Goal: Task Accomplishment & Management: Complete application form

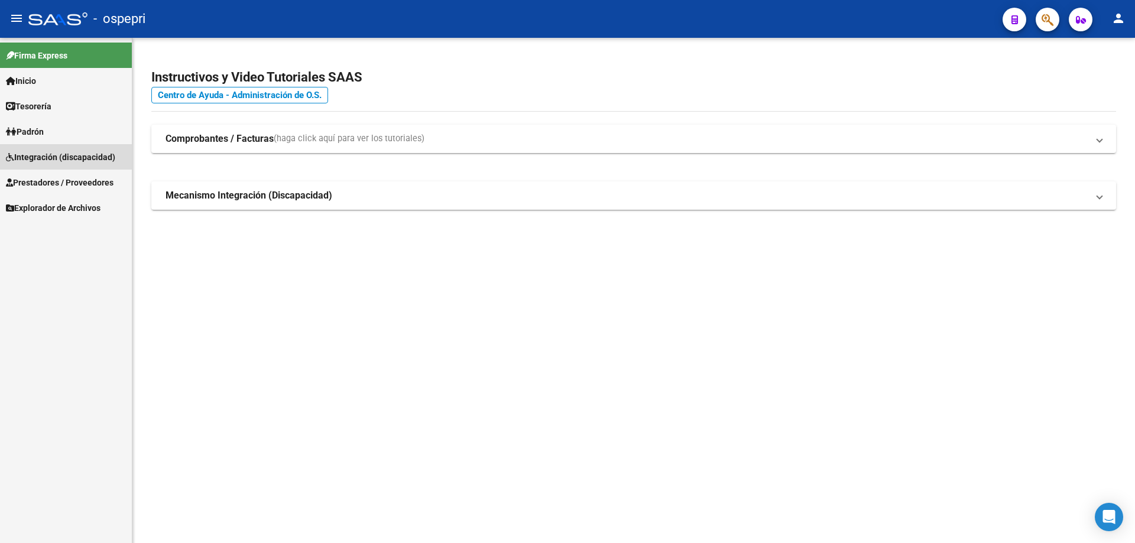
click at [48, 157] on span "Integración (discapacidad)" at bounding box center [60, 157] width 109 height 13
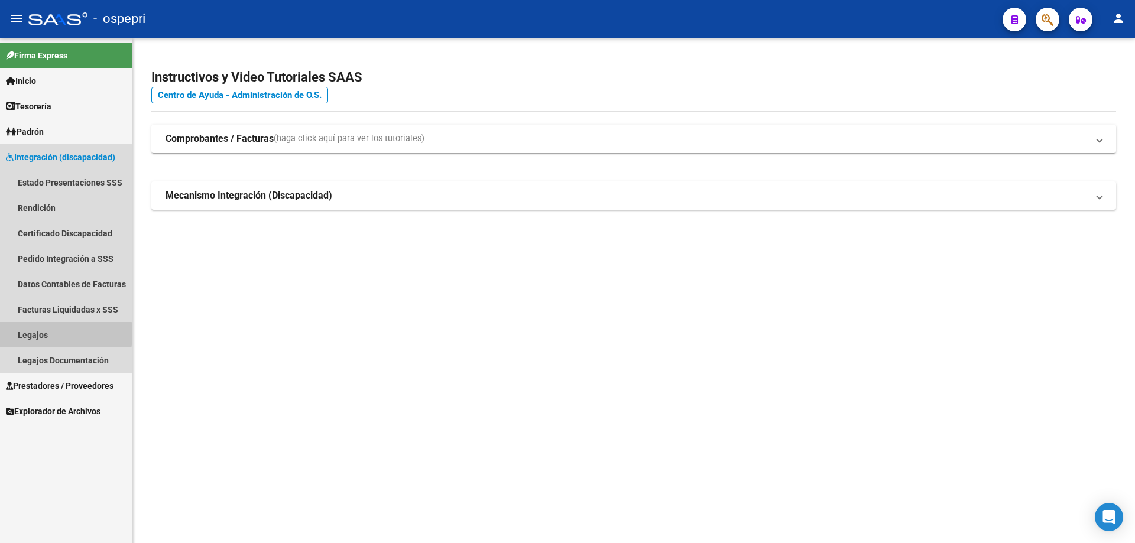
click at [27, 334] on link "Legajos" at bounding box center [66, 334] width 132 height 25
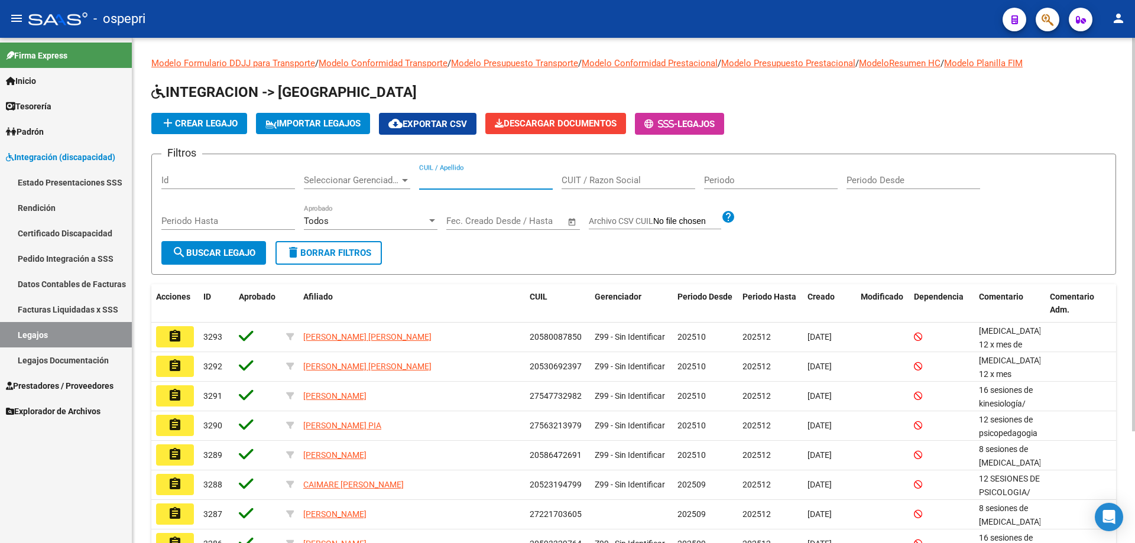
click at [443, 181] on input "CUIL / Apellido" at bounding box center [486, 180] width 134 height 11
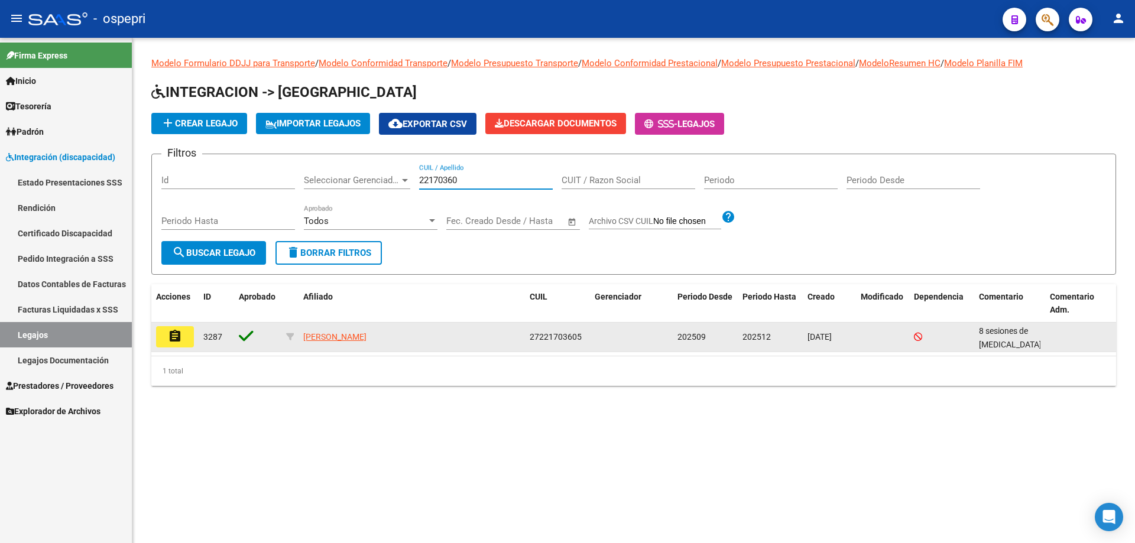
type input "22170360"
click at [183, 338] on button "assignment" at bounding box center [175, 336] width 38 height 21
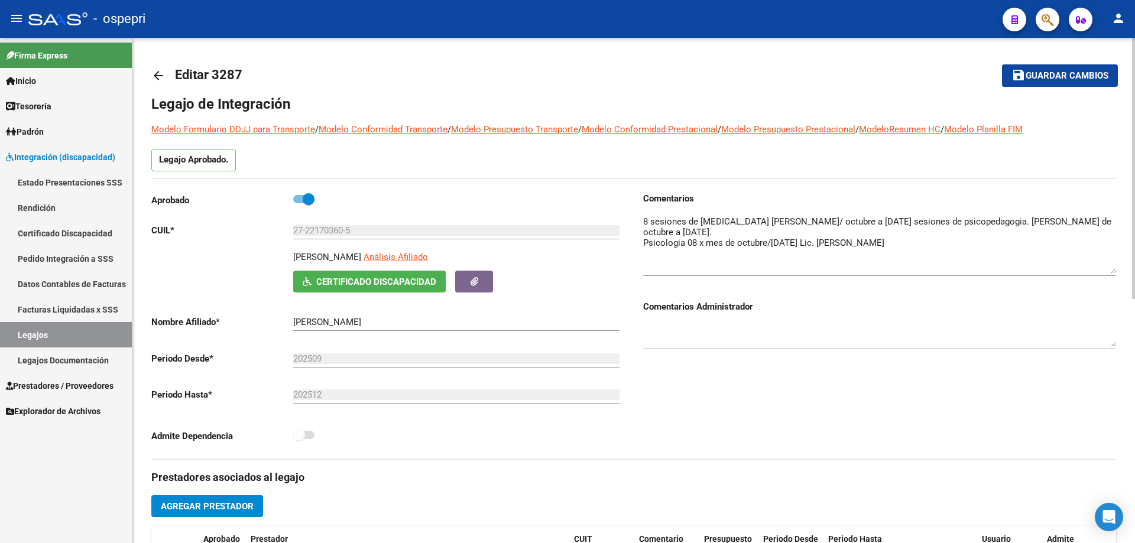
drag, startPoint x: 1112, startPoint y: 233, endPoint x: 1112, endPoint y: 268, distance: 35.5
click at [1112, 268] on textarea at bounding box center [879, 244] width 473 height 59
click at [928, 244] on textarea at bounding box center [879, 244] width 473 height 59
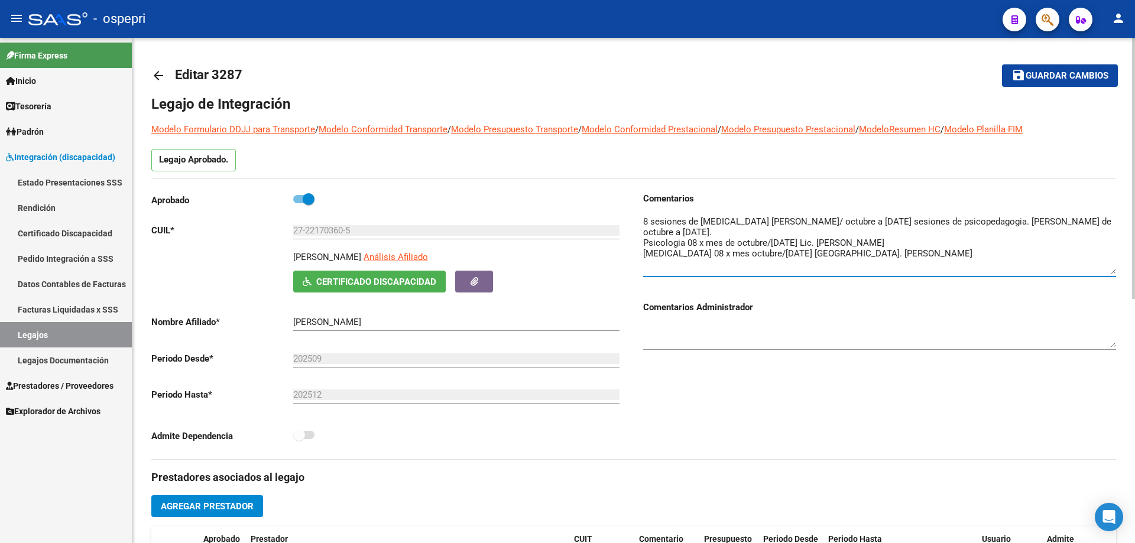
type textarea "8 sesiones de [MEDICAL_DATA] [PERSON_NAME]/ octubre a [DATE] sesiones de psicop…"
click at [1066, 74] on span "Guardar cambios" at bounding box center [1067, 76] width 83 height 11
drag, startPoint x: 981, startPoint y: 2, endPoint x: 998, endPoint y: 49, distance: 50.3
click at [986, 59] on mat-toolbar-row "save Guardar cambios" at bounding box center [1017, 76] width 201 height 38
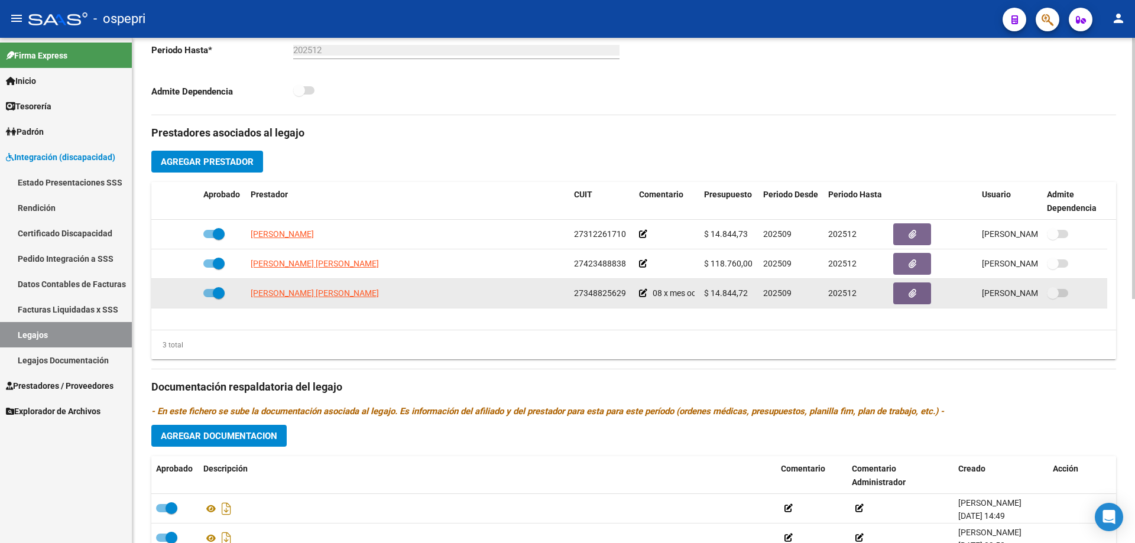
scroll to position [355, 0]
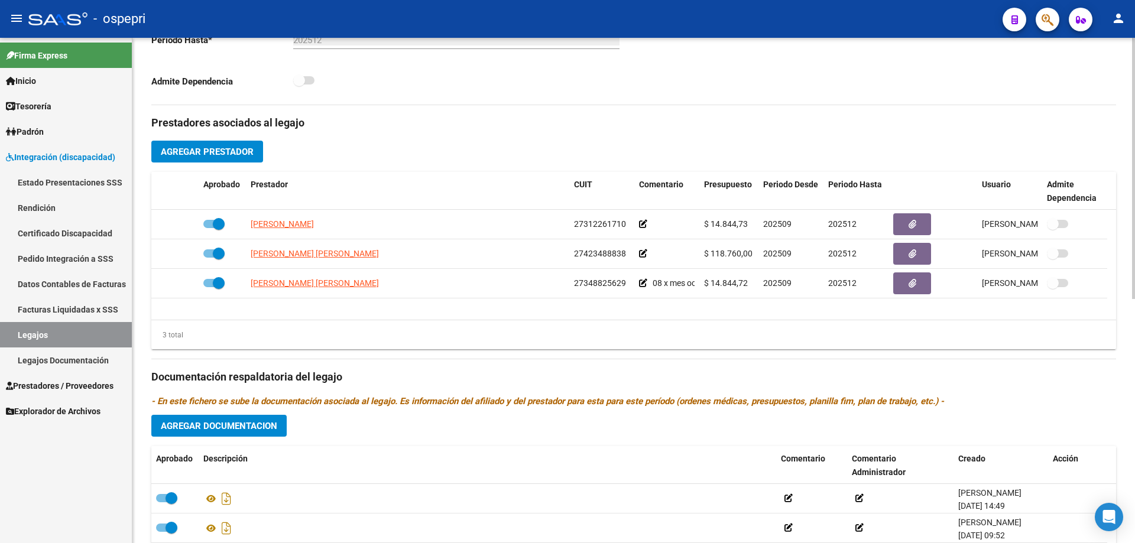
click at [187, 150] on span "Agregar Prestador" at bounding box center [207, 152] width 93 height 11
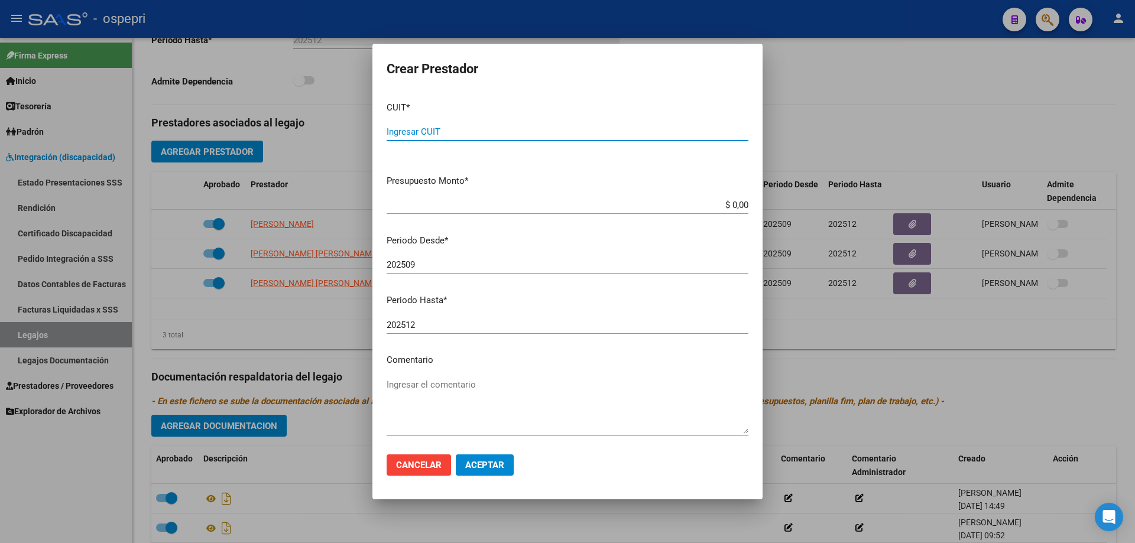
click at [416, 131] on input "Ingresar CUIT" at bounding box center [568, 131] width 362 height 11
type input "20-22287499-9"
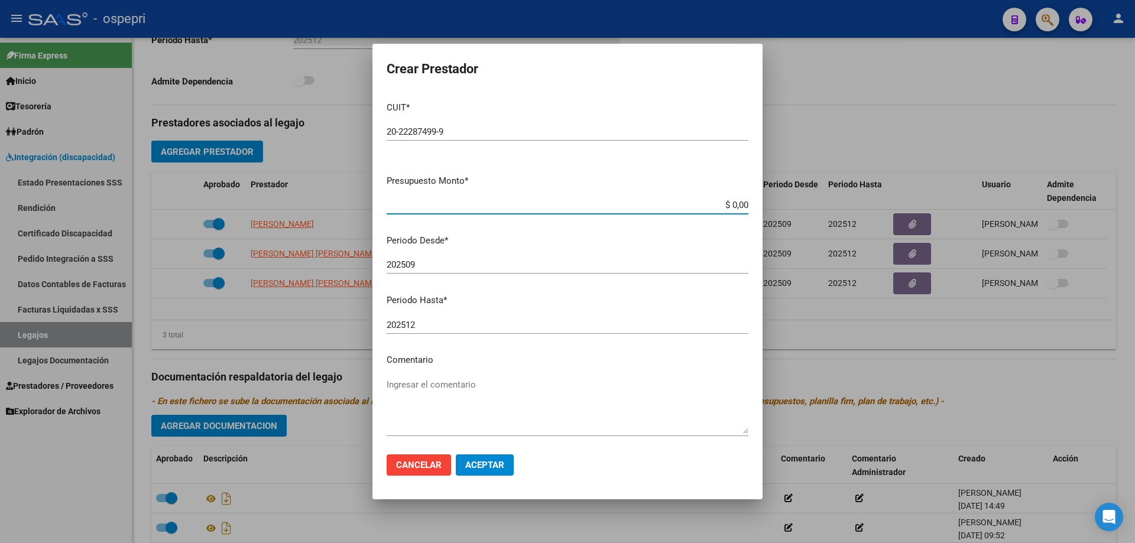
drag, startPoint x: 739, startPoint y: 203, endPoint x: 644, endPoint y: 203, distance: 95.2
click at [644, 203] on input "$ 0,00" at bounding box center [568, 205] width 362 height 11
type input "$ 14.844,72"
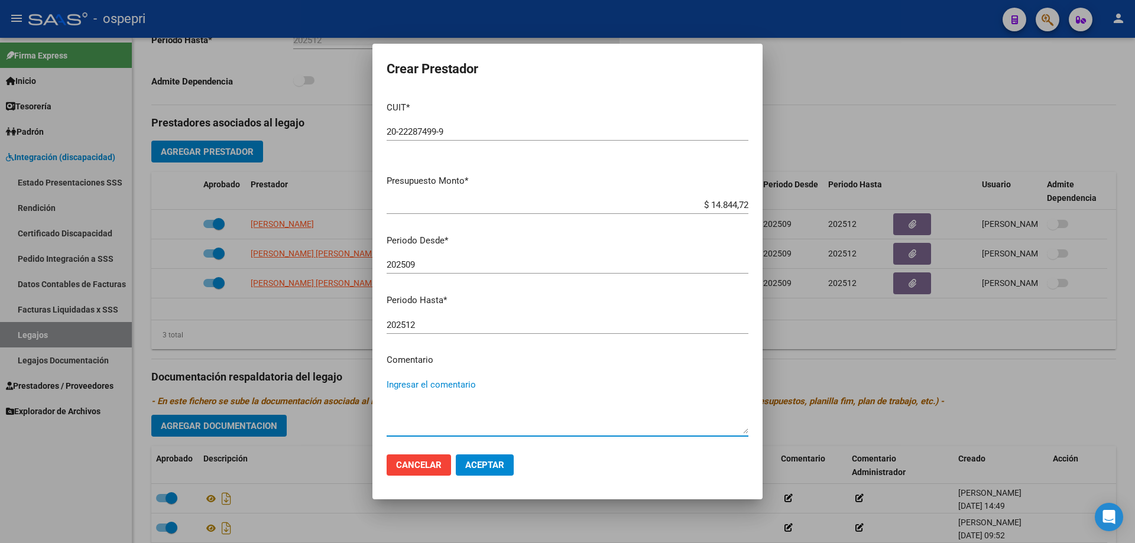
click at [447, 385] on textarea "Ingresar el comentario" at bounding box center [568, 406] width 362 height 56
type textarea "08 x mes octubre / [DATE]"
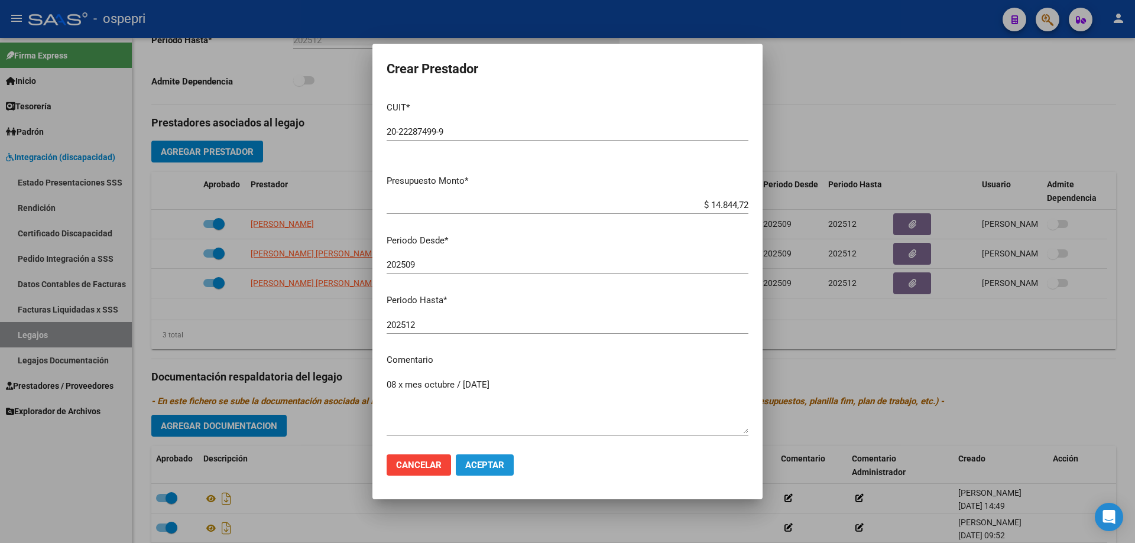
click at [483, 464] on span "Aceptar" at bounding box center [484, 465] width 39 height 11
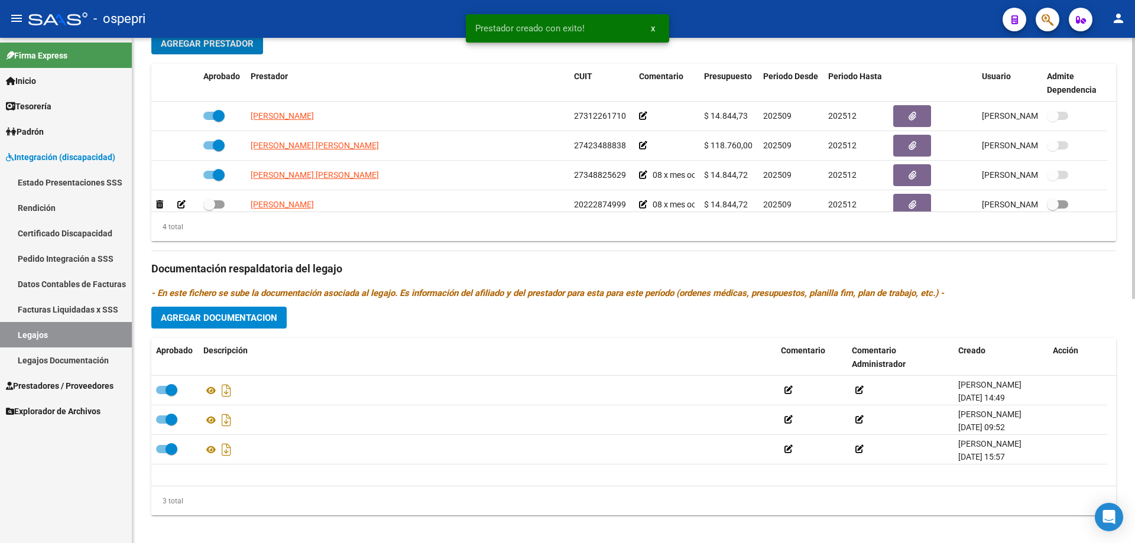
scroll to position [473, 0]
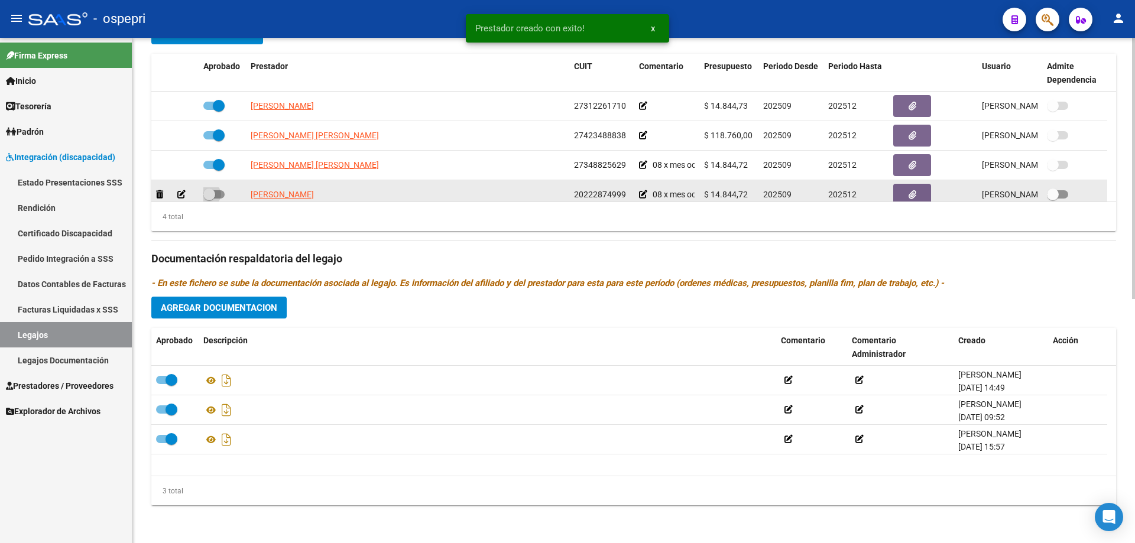
click at [217, 192] on span at bounding box center [213, 194] width 21 height 8
click at [209, 199] on input "checkbox" at bounding box center [209, 199] width 1 height 1
checkbox input "true"
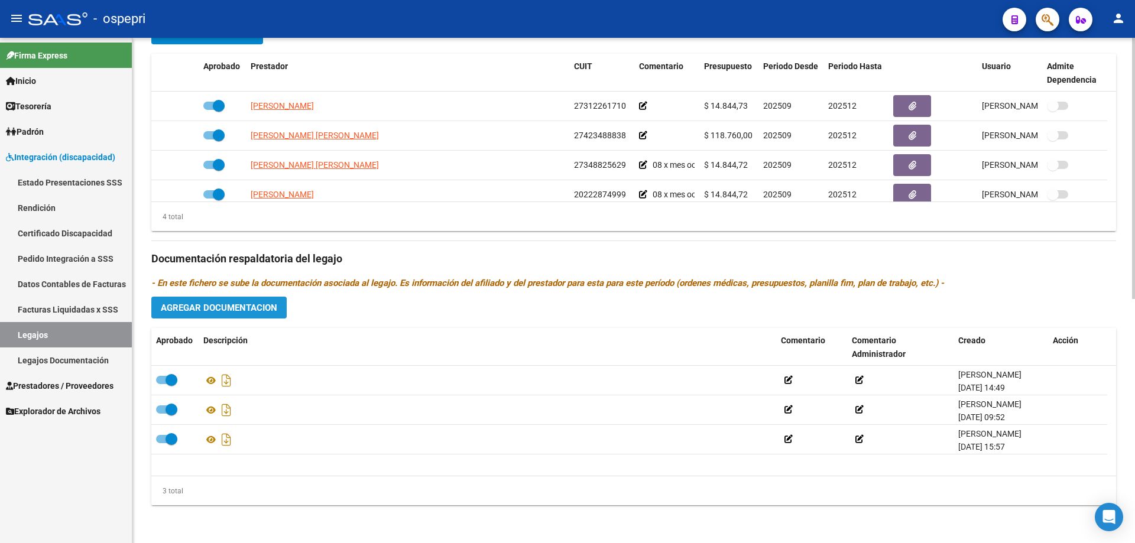
click at [220, 303] on span "Agregar Documentacion" at bounding box center [219, 308] width 116 height 11
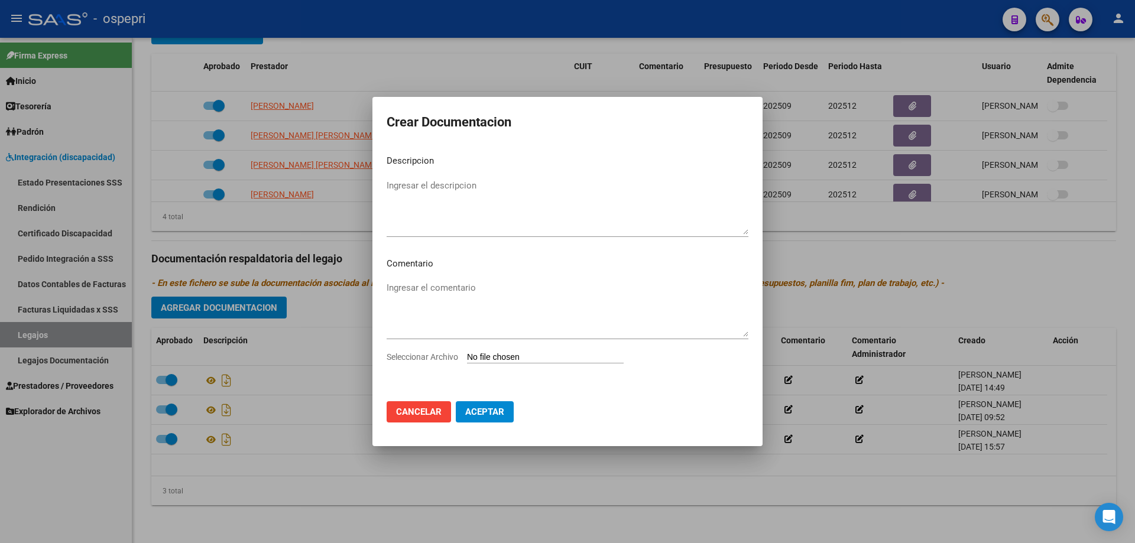
drag, startPoint x: 947, startPoint y: 47, endPoint x: 947, endPoint y: 38, distance: 8.9
click at [947, 46] on div at bounding box center [567, 271] width 1135 height 543
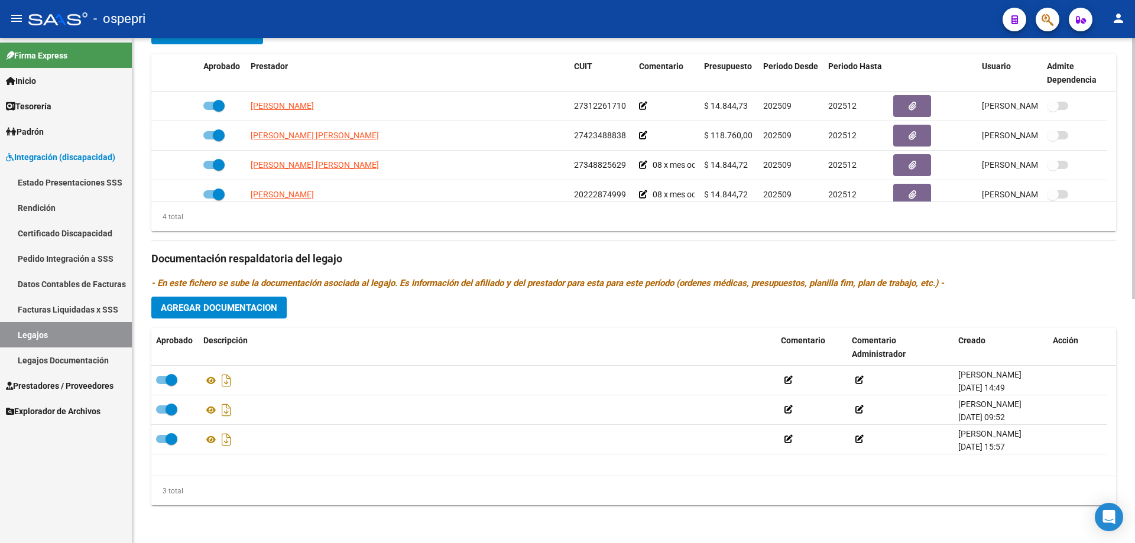
click at [244, 307] on span "Agregar Documentacion" at bounding box center [219, 308] width 116 height 11
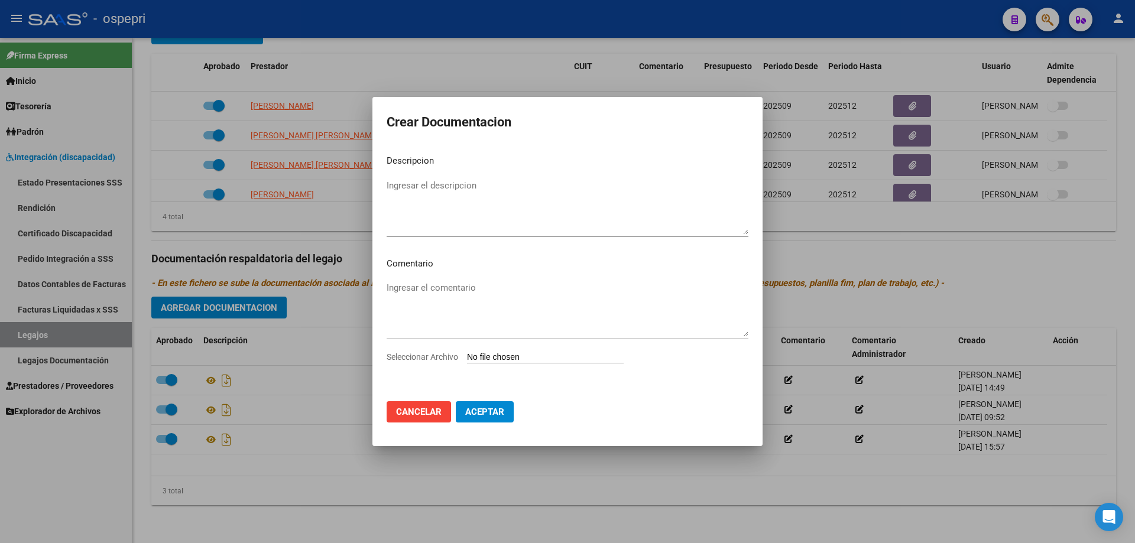
type input "C:\fakepath\27221703605. (1).pdf"
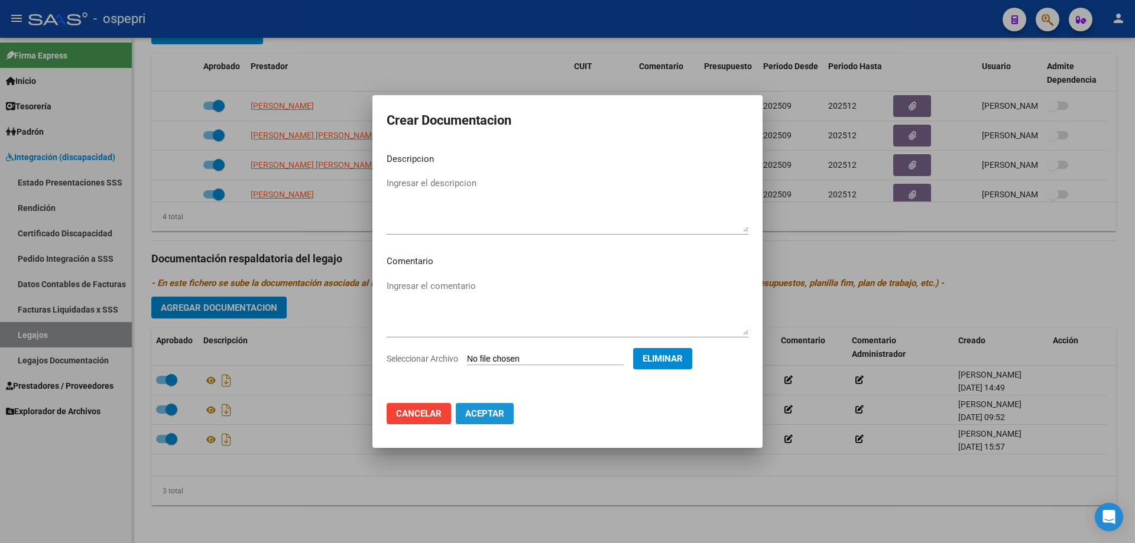
click at [480, 412] on span "Aceptar" at bounding box center [484, 413] width 39 height 11
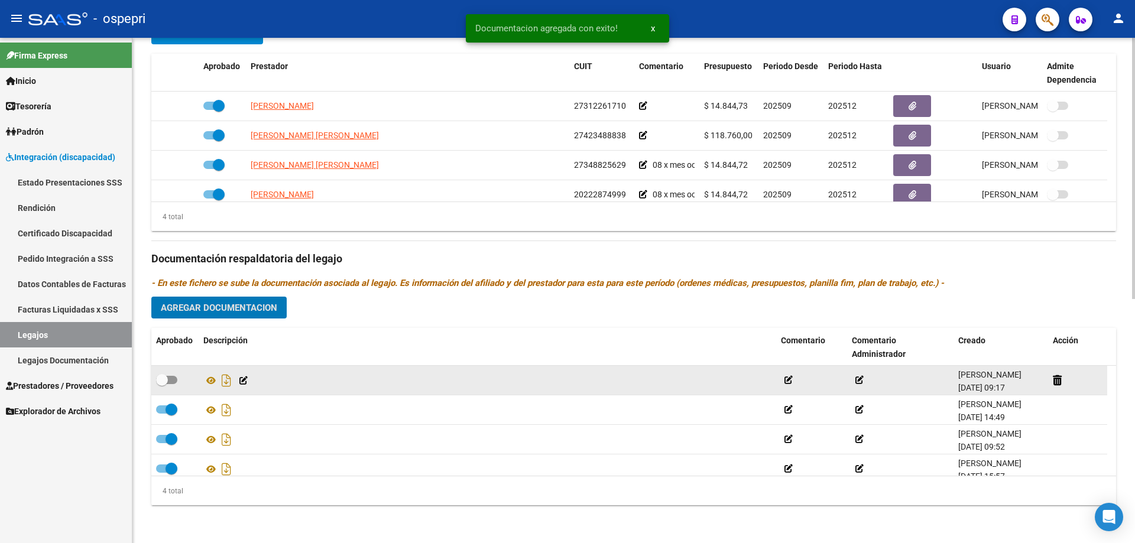
click at [166, 379] on span at bounding box center [162, 380] width 12 height 12
click at [162, 384] on input "checkbox" at bounding box center [161, 384] width 1 height 1
checkbox input "true"
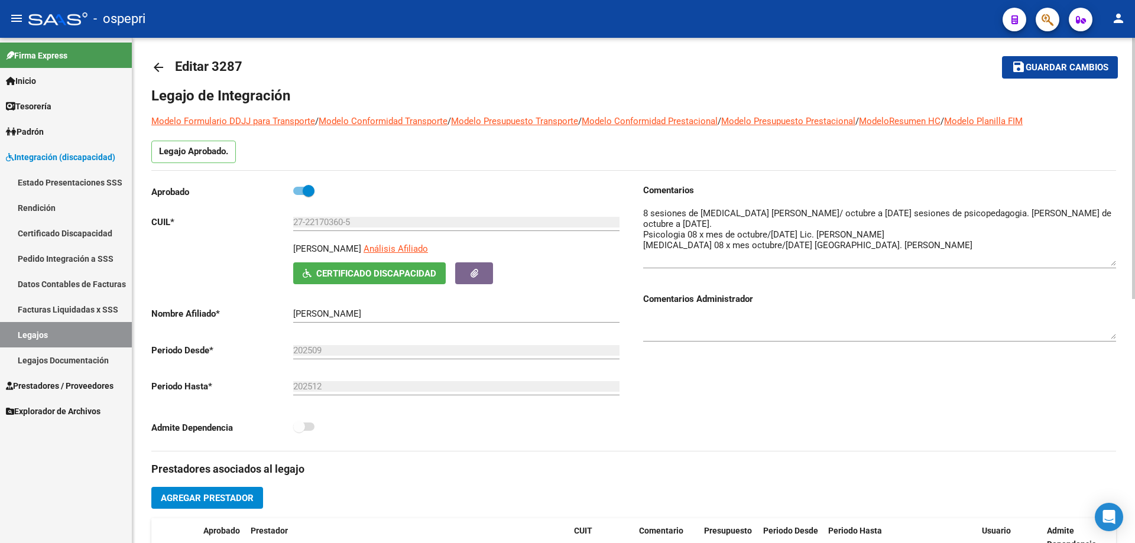
scroll to position [0, 0]
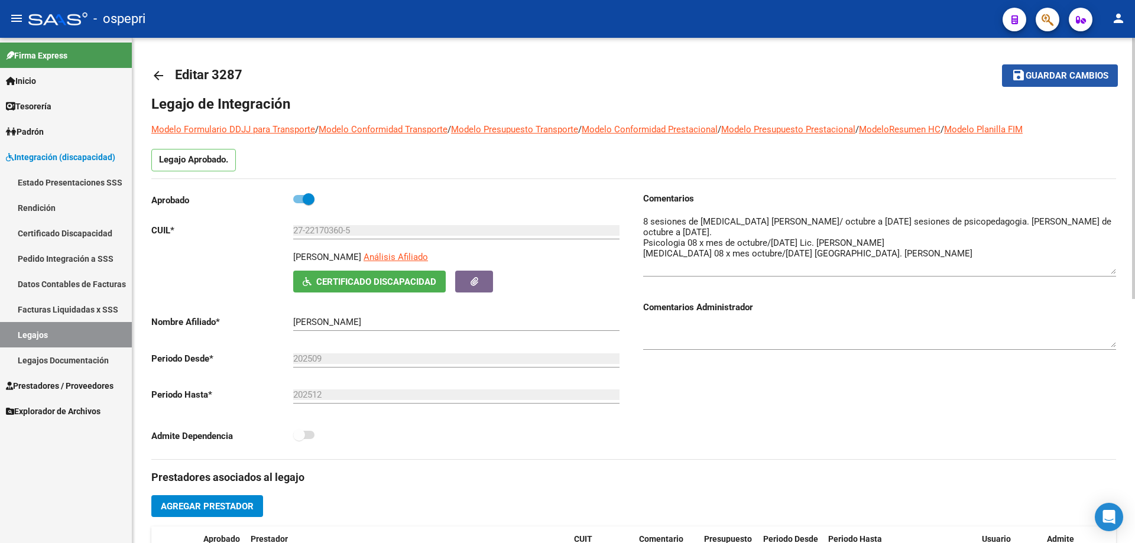
click at [1067, 76] on span "Guardar cambios" at bounding box center [1067, 76] width 83 height 11
